Goal: Information Seeking & Learning: Learn about a topic

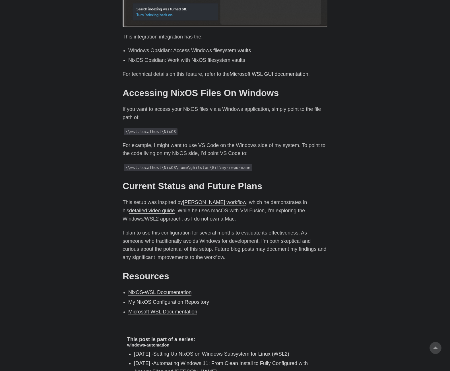
scroll to position [1025, 0]
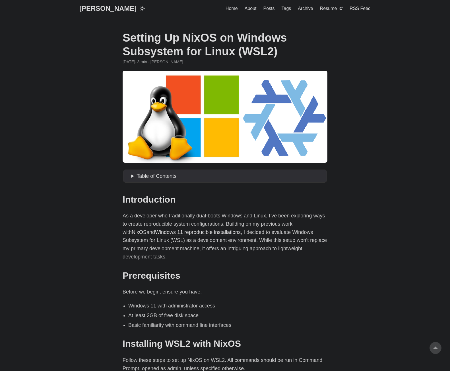
scroll to position [740, 0]
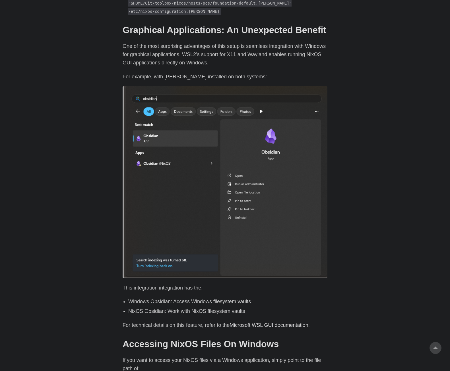
click at [436, 41] on body "[PERSON_NAME] Home About Posts Tags Archive Resume" at bounding box center [225, 9] width 450 height 1499
